Goal: Task Accomplishment & Management: Complete application form

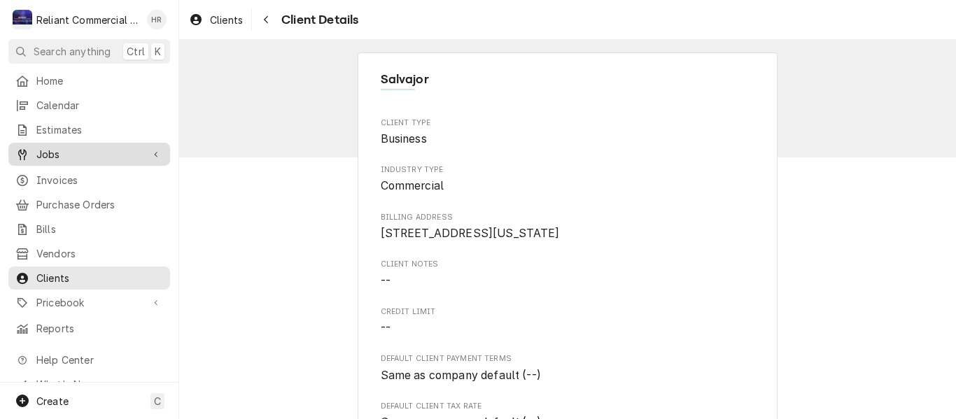
click at [53, 147] on span "Jobs" at bounding box center [89, 154] width 106 height 15
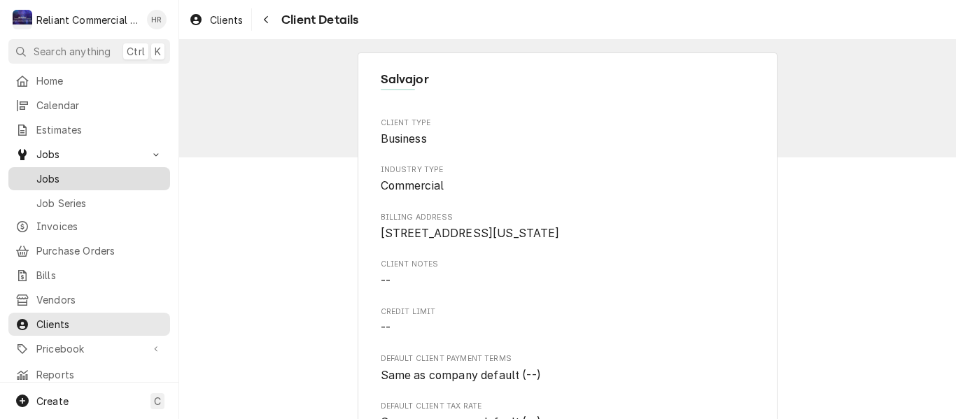
click at [54, 170] on div "Jobs" at bounding box center [89, 179] width 156 height 18
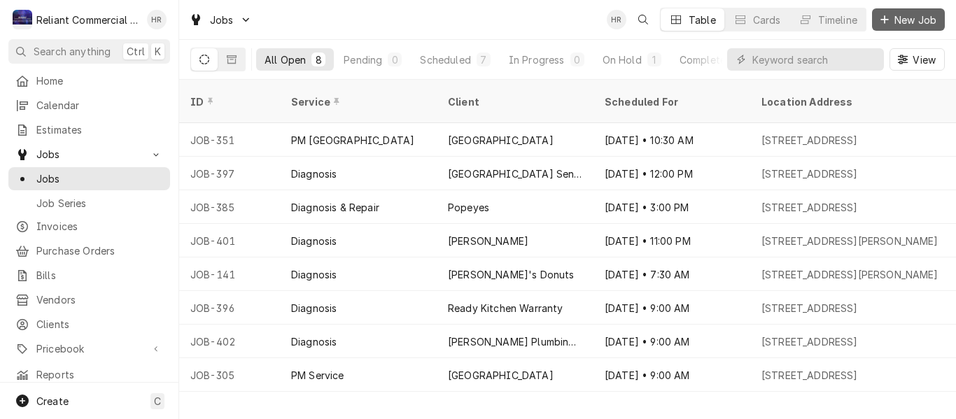
click at [916, 19] on span "New Job" at bounding box center [916, 20] width 48 height 15
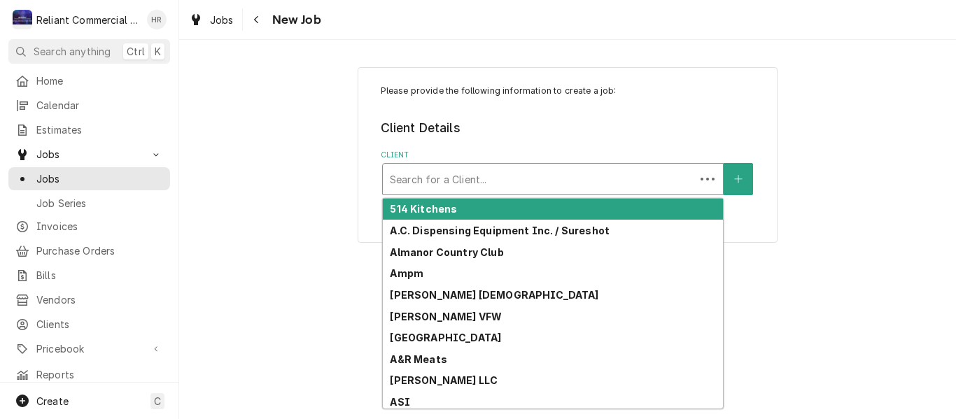
click at [547, 176] on div "Client" at bounding box center [539, 179] width 298 height 25
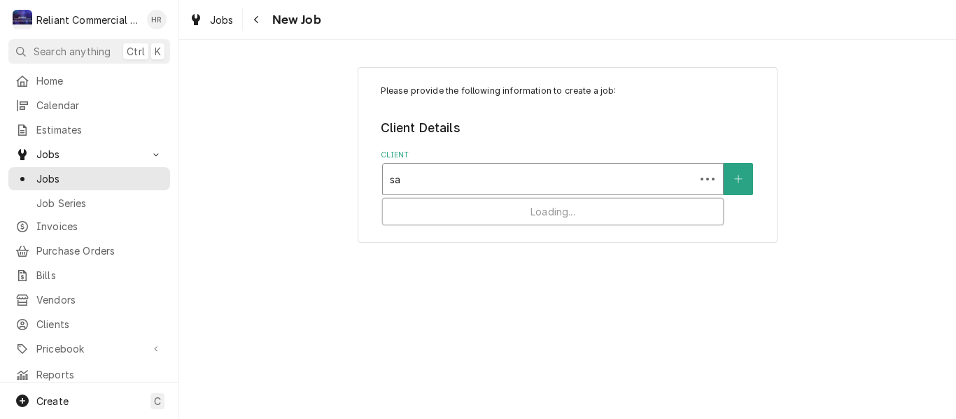
type input "[PERSON_NAME]"
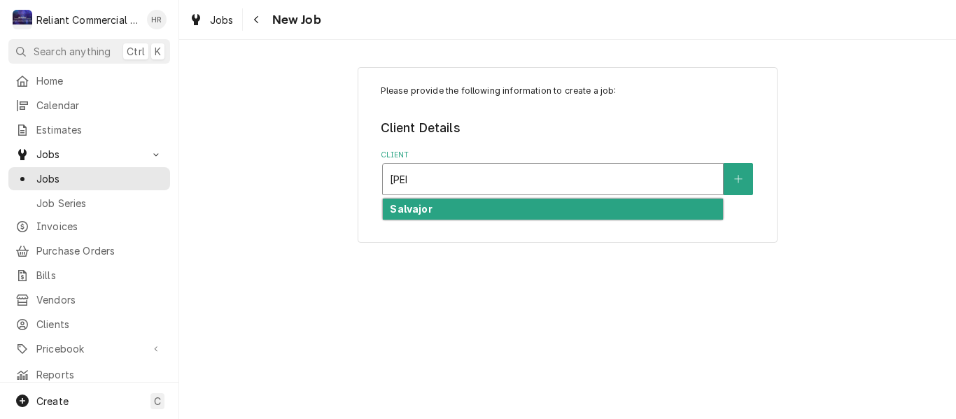
click at [468, 211] on div "Salvajor" at bounding box center [553, 210] width 340 height 22
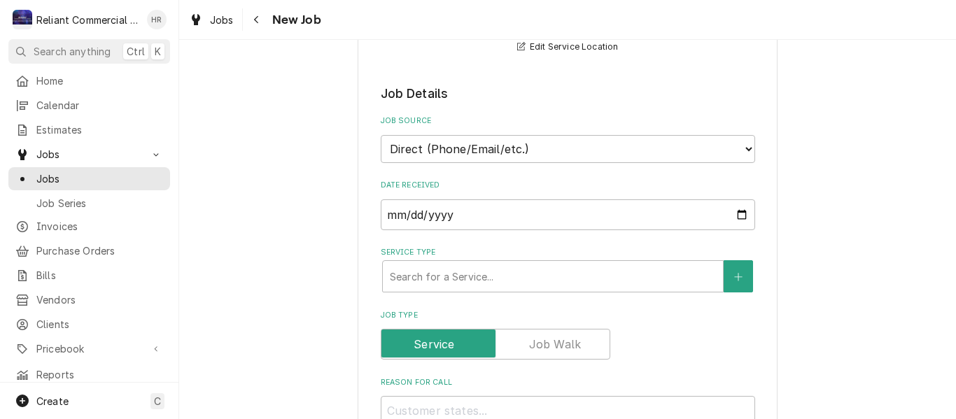
scroll to position [350, 0]
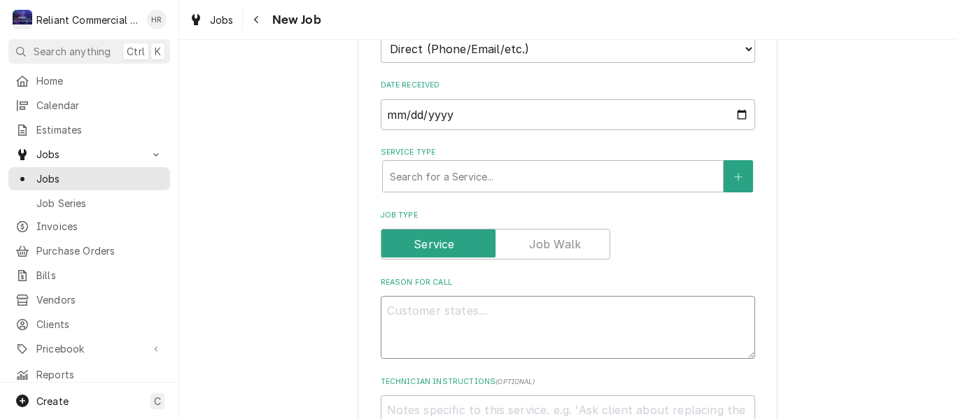
click at [527, 319] on textarea "Reason For Call" at bounding box center [568, 327] width 375 height 63
click at [492, 328] on textarea "Reason For Call" at bounding box center [568, 327] width 375 height 63
paste textarea "RUNS FOR A FEW SECONDS THEN SHUTS OFF."
type textarea "x"
type textarea "RUNS FOR A FEW SECONDS THEN SHUTS OFF."
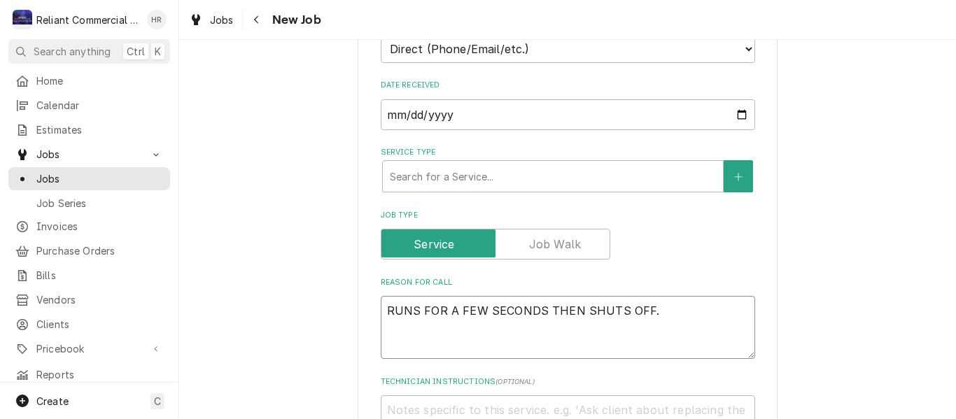
type textarea "x"
type textarea "RUNS FOR A FEW SECONDS THEN SHUTS OFF."
click at [487, 176] on div "Service Type" at bounding box center [553, 176] width 326 height 25
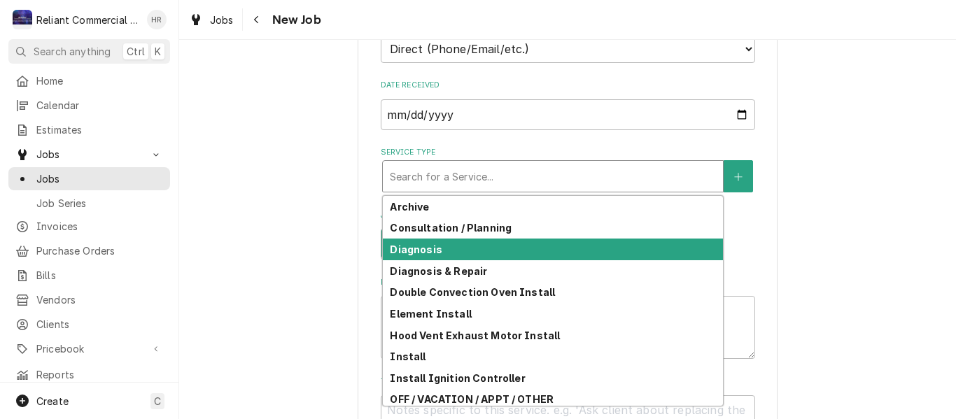
click at [462, 253] on div "Diagnosis" at bounding box center [553, 250] width 340 height 22
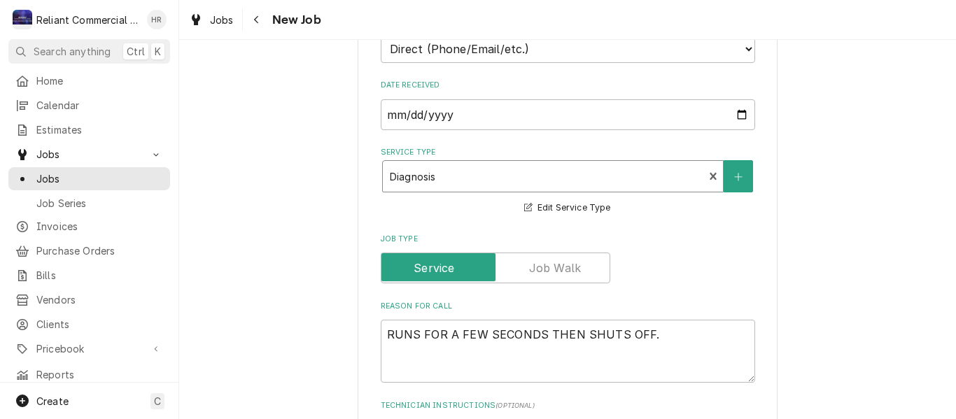
type textarea "x"
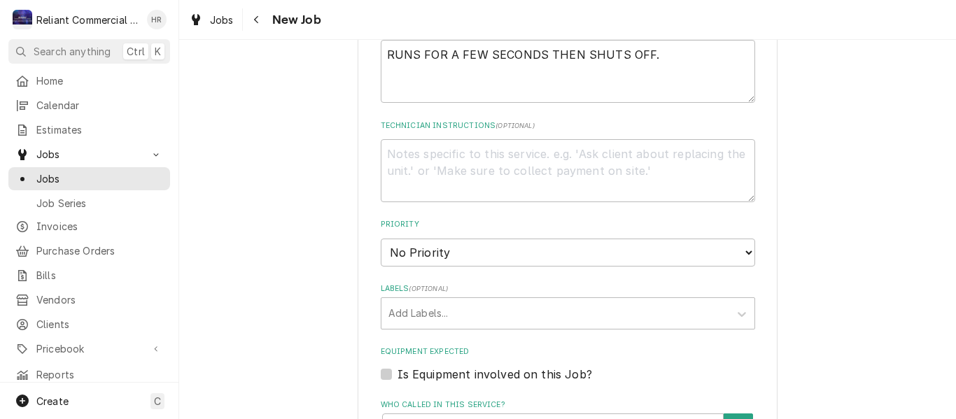
scroll to position [770, 0]
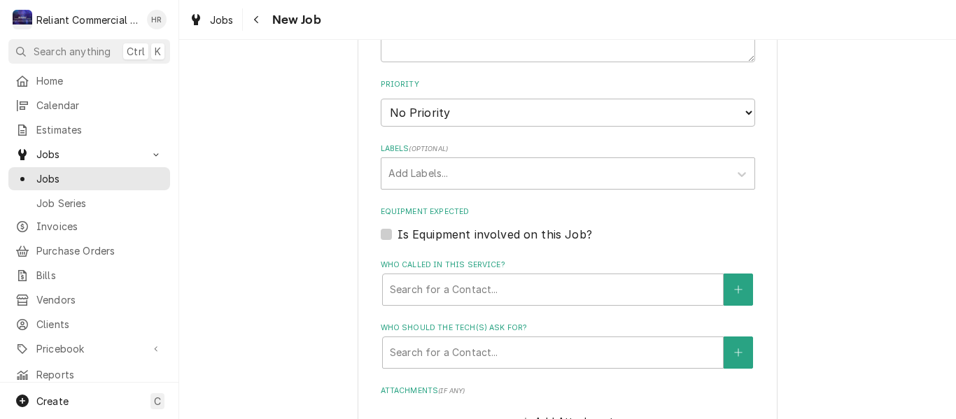
click at [398, 236] on label "Is Equipment involved on this Job?" at bounding box center [495, 234] width 195 height 17
click at [398, 236] on input "Equipment Expected" at bounding box center [585, 241] width 375 height 31
checkbox input "true"
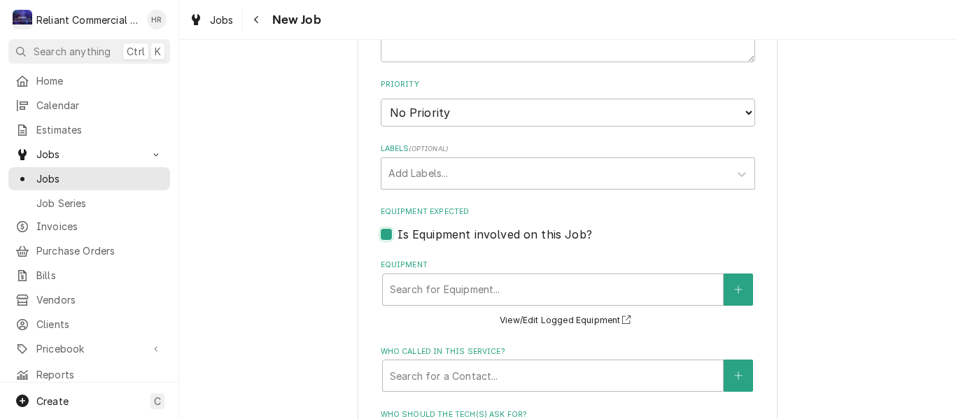
type textarea "x"
click at [734, 291] on icon "Create New Equipment" at bounding box center [738, 290] width 8 height 8
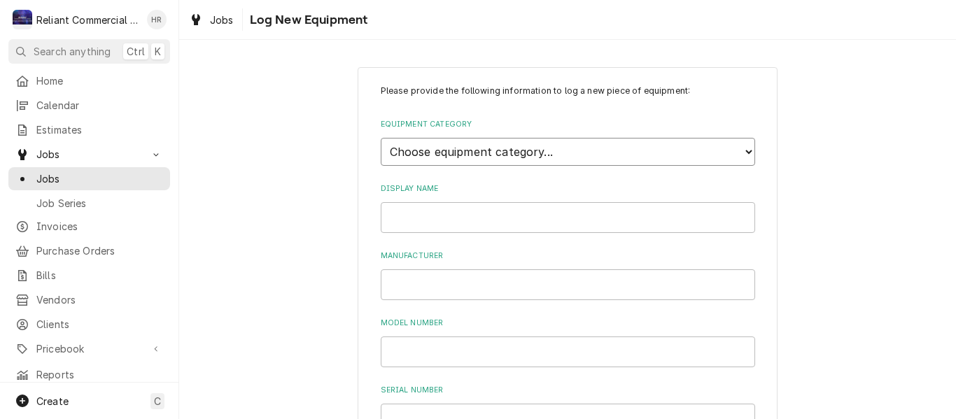
click at [600, 156] on select "Choose equipment category... Cooking Equipment Fryers Ovens and Ranges Concessi…" at bounding box center [568, 152] width 375 height 28
select select "6"
click at [381, 138] on select "Choose equipment category... Cooking Equipment Fryers Ovens and Ranges Concessi…" at bounding box center [568, 152] width 375 height 28
click at [539, 218] on select "Choose equipment type... Burnisher Dishtable Dishwasher Garbage Disposer Glass …" at bounding box center [568, 216] width 375 height 28
select select "44"
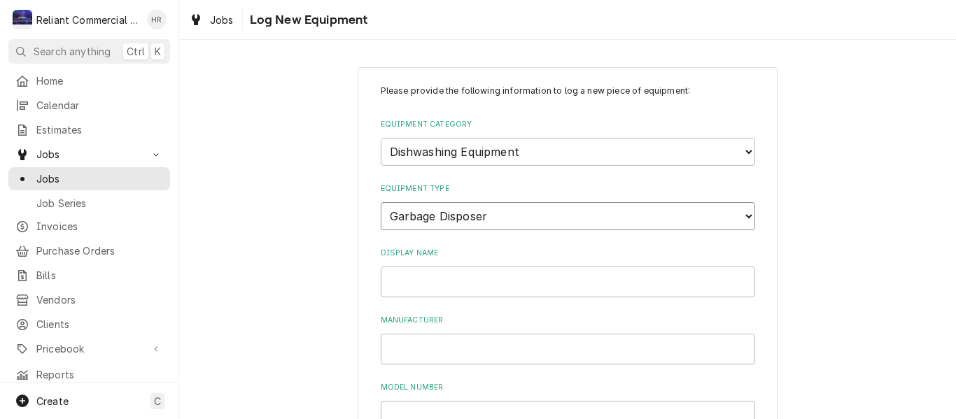
click at [381, 202] on select "Choose equipment type... Burnisher Dishtable Dishwasher Garbage Disposer Glass …" at bounding box center [568, 216] width 375 height 28
click at [474, 284] on input "Display Name" at bounding box center [568, 282] width 375 height 31
drag, startPoint x: 383, startPoint y: 281, endPoint x: 422, endPoint y: 283, distance: 39.3
click at [424, 283] on input "Salvajor 1" at bounding box center [568, 282] width 375 height 31
type input "Salvajor 1"
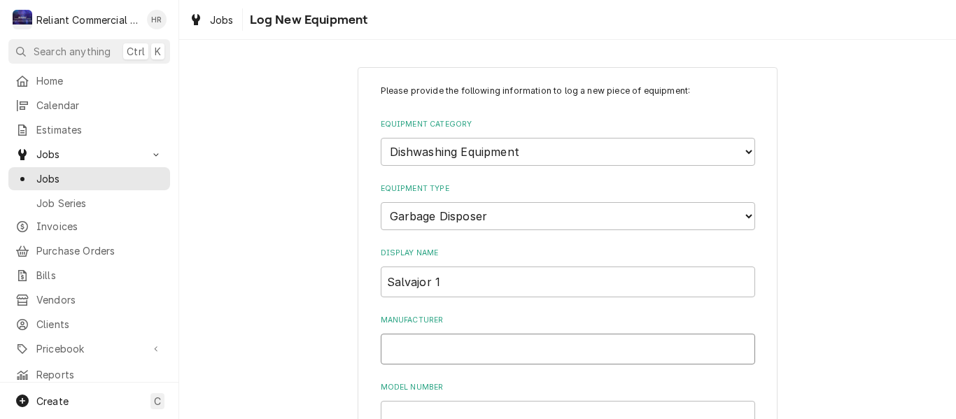
click at [502, 349] on input "Manufacturer" at bounding box center [568, 349] width 375 height 31
paste input "Salvajor"
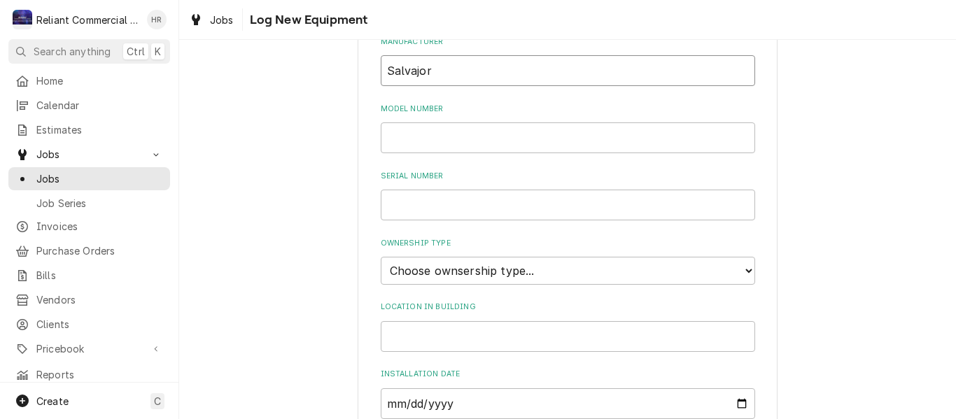
scroll to position [280, 0]
type input "Salvajor"
click at [446, 144] on input "Model Number" at bounding box center [568, 136] width 375 height 31
type input "S914"
click at [466, 194] on input "Serial Number" at bounding box center [568, 203] width 375 height 31
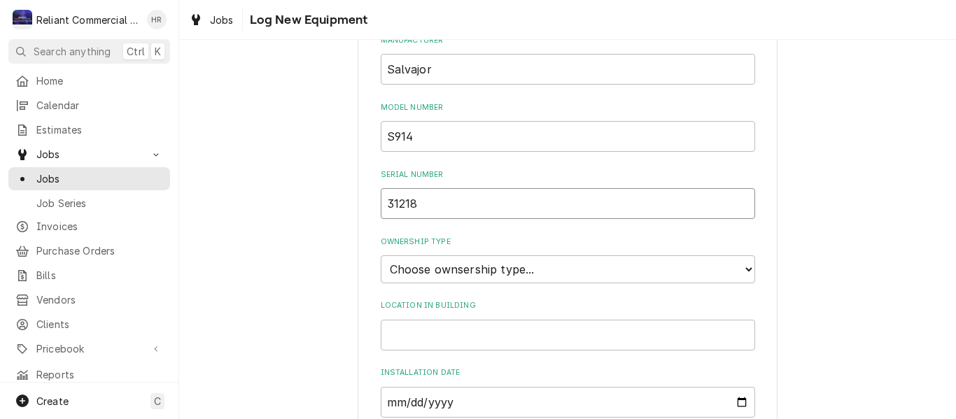
type input "31218"
click at [513, 268] on select "Choose ownsership type... Unknown Owned Leased Rented" at bounding box center [568, 270] width 375 height 28
select select "1"
click at [381, 256] on select "Choose ownsership type... Unknown Owned Leased Rented" at bounding box center [568, 270] width 375 height 28
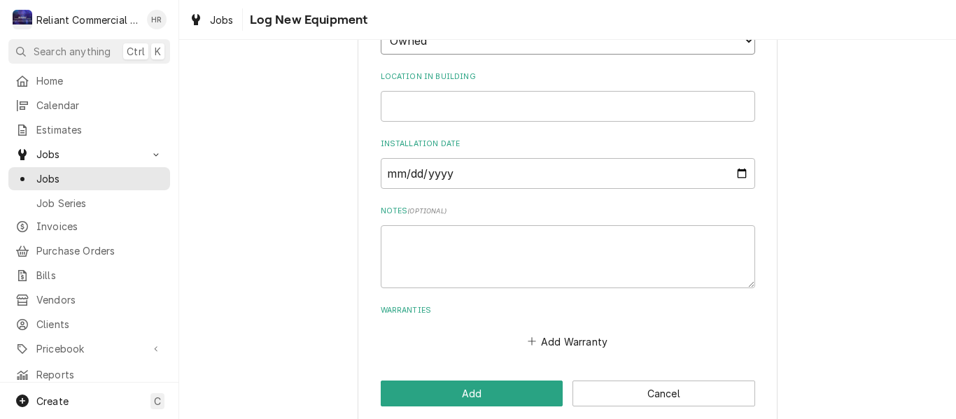
scroll to position [526, 0]
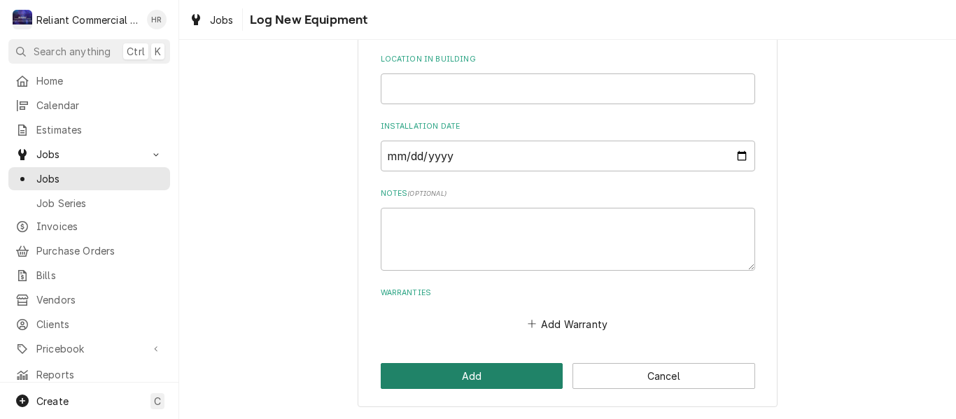
click at [512, 367] on button "Add" at bounding box center [472, 376] width 183 height 26
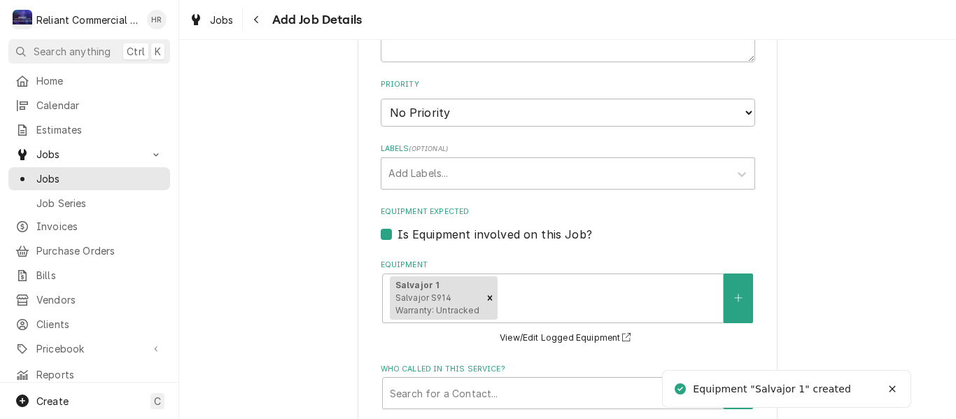
type textarea "x"
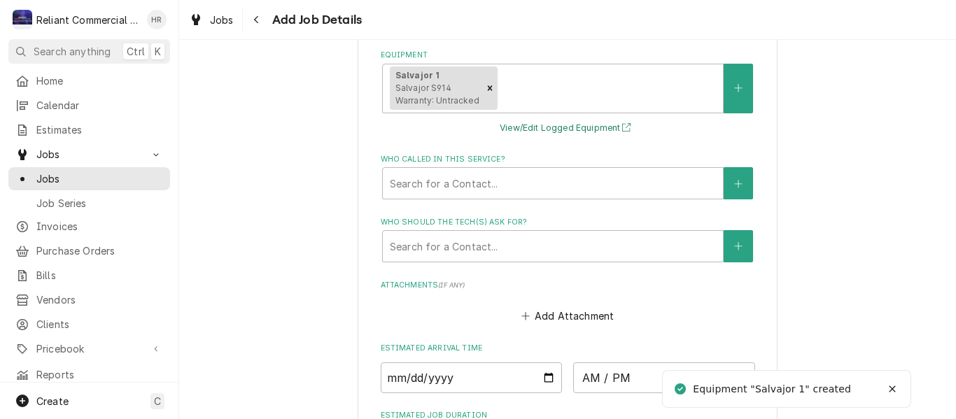
scroll to position [1120, 0]
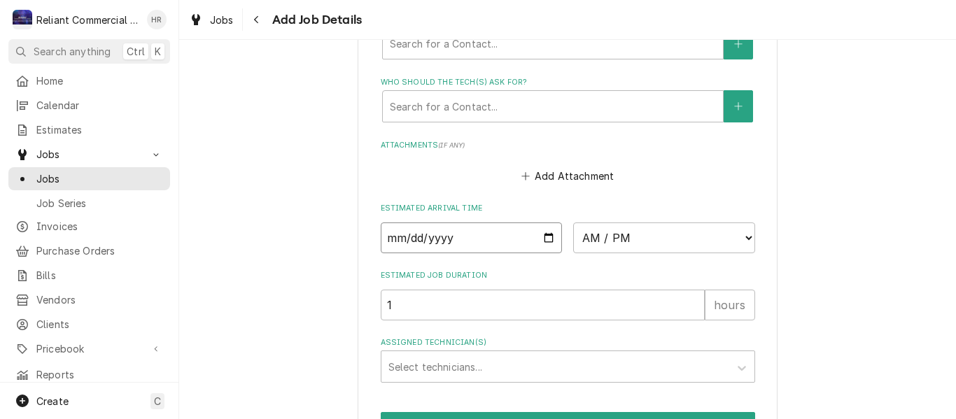
click at [550, 240] on input "Date" at bounding box center [472, 238] width 182 height 31
type input "[DATE]"
type textarea "x"
click at [734, 235] on select "AM / PM 6:00 AM 6:15 AM 6:30 AM 6:45 AM 7:00 AM 7:15 AM 7:30 AM 7:45 AM 8:00 AM…" at bounding box center [664, 238] width 182 height 31
select select "15:00:00"
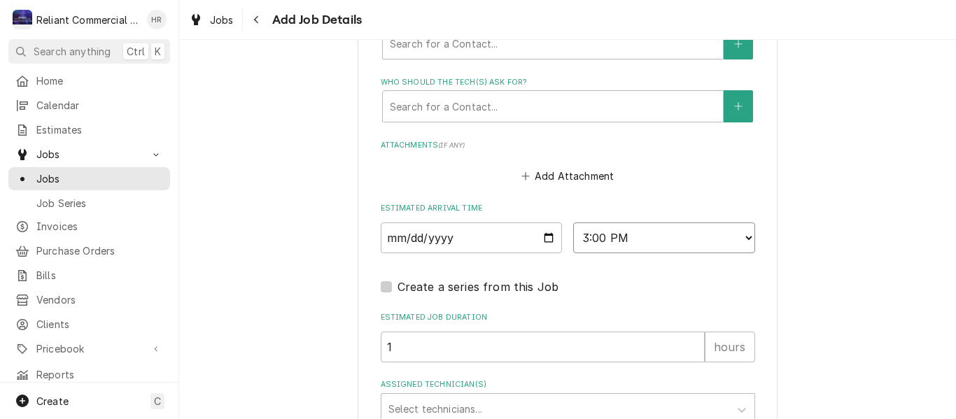
type textarea "x"
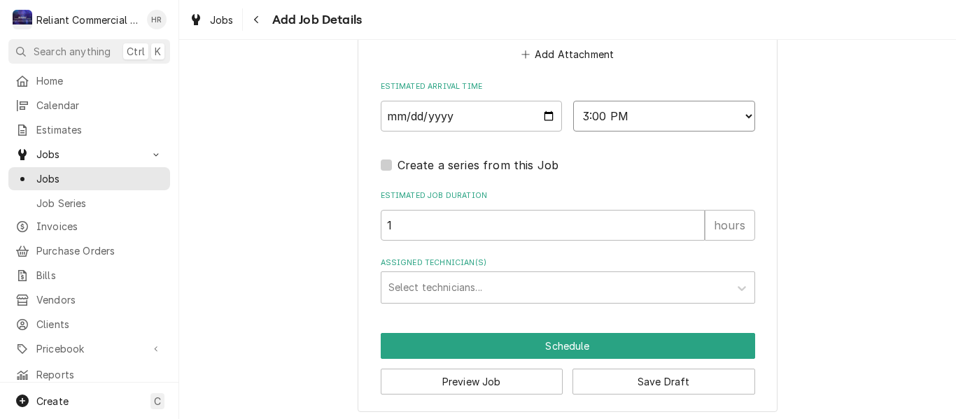
scroll to position [1247, 0]
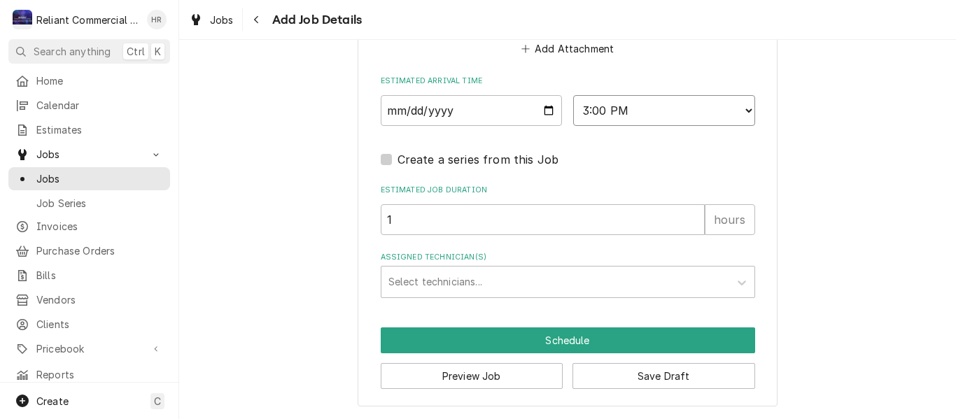
click at [652, 112] on select "AM / PM 6:00 AM 6:15 AM 6:30 AM 6:45 AM 7:00 AM 7:15 AM 7:30 AM 7:45 AM 8:00 AM…" at bounding box center [664, 110] width 182 height 31
select select "15:30:00"
click at [573, 95] on select "AM / PM 6:00 AM 6:15 AM 6:30 AM 6:45 AM 7:00 AM 7:15 AM 7:30 AM 7:45 AM 8:00 AM…" at bounding box center [664, 110] width 182 height 31
click at [457, 220] on input "1" at bounding box center [543, 219] width 324 height 31
type textarea "x"
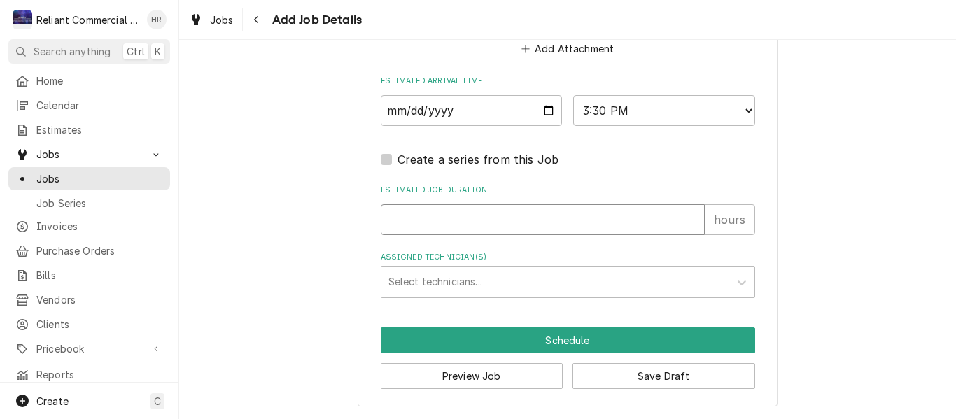
type textarea "x"
type input "2"
type textarea "x"
type input "2"
click at [468, 288] on div "Assigned Technician(s)" at bounding box center [556, 282] width 334 height 25
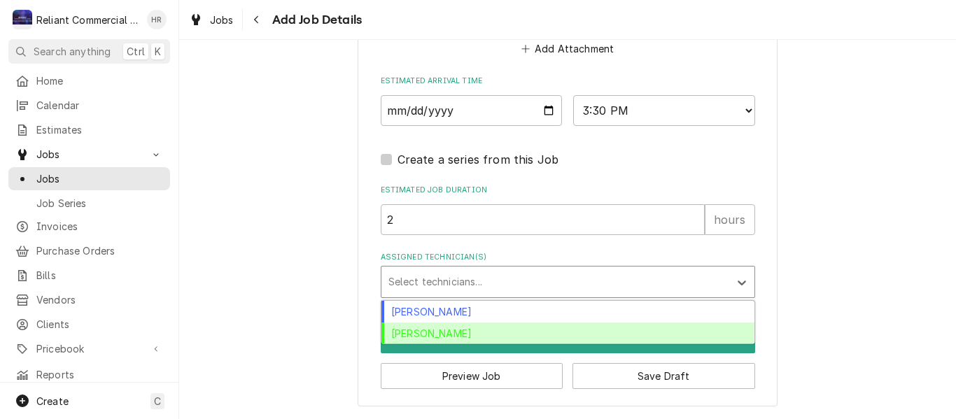
click at [459, 334] on div "[PERSON_NAME]" at bounding box center [568, 334] width 373 height 22
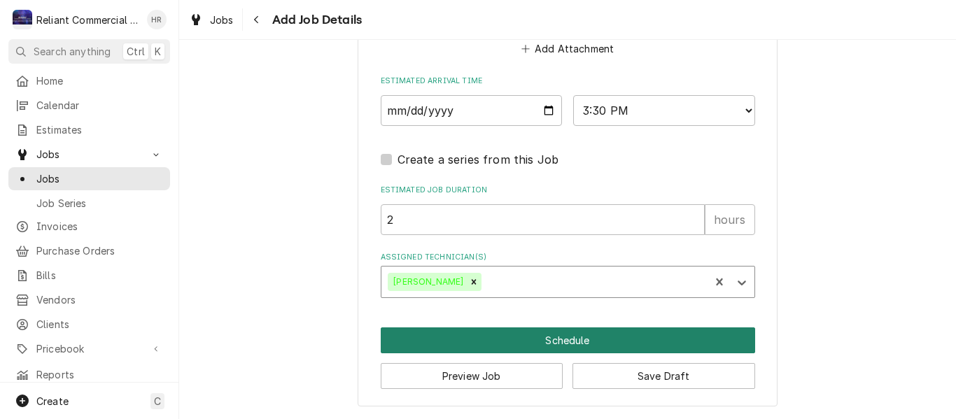
click at [564, 338] on button "Schedule" at bounding box center [568, 341] width 375 height 26
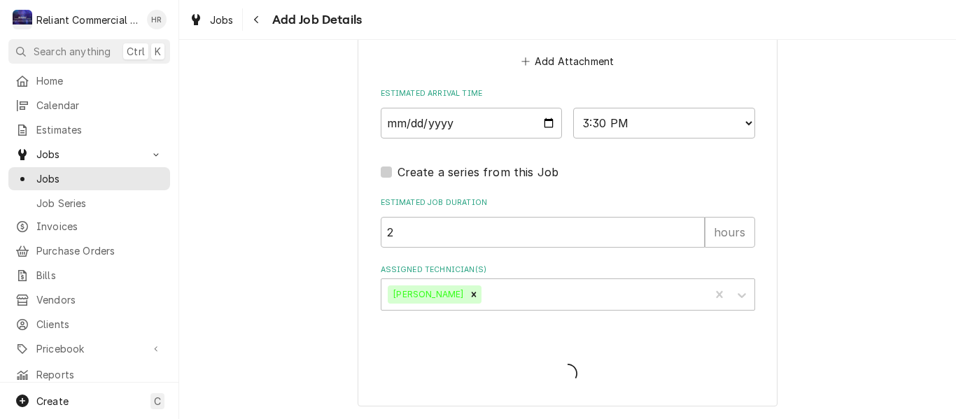
scroll to position [1235, 0]
type textarea "x"
